Goal: Go to known website: Access a specific website the user already knows

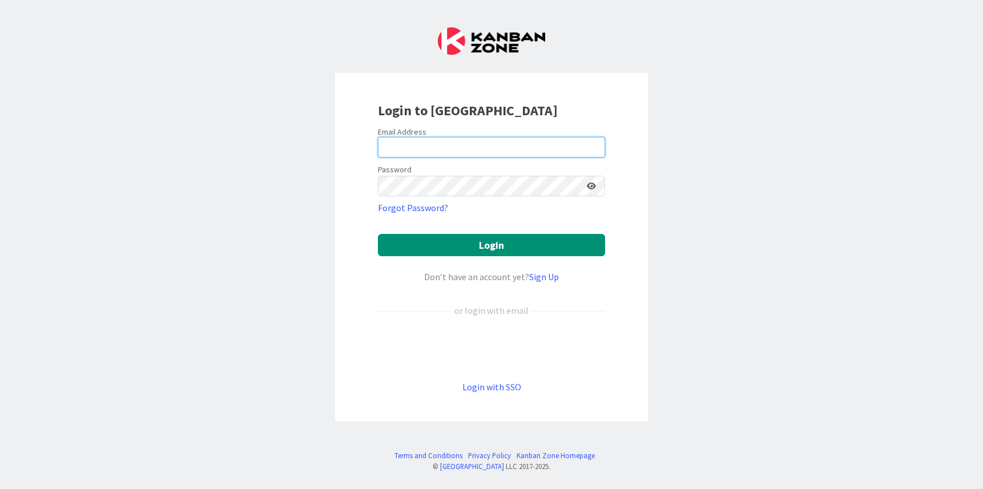
click at [500, 144] on input "email" at bounding box center [491, 147] width 227 height 21
type input "[PERSON_NAME][EMAIL_ADDRESS][PERSON_NAME][DOMAIN_NAME]"
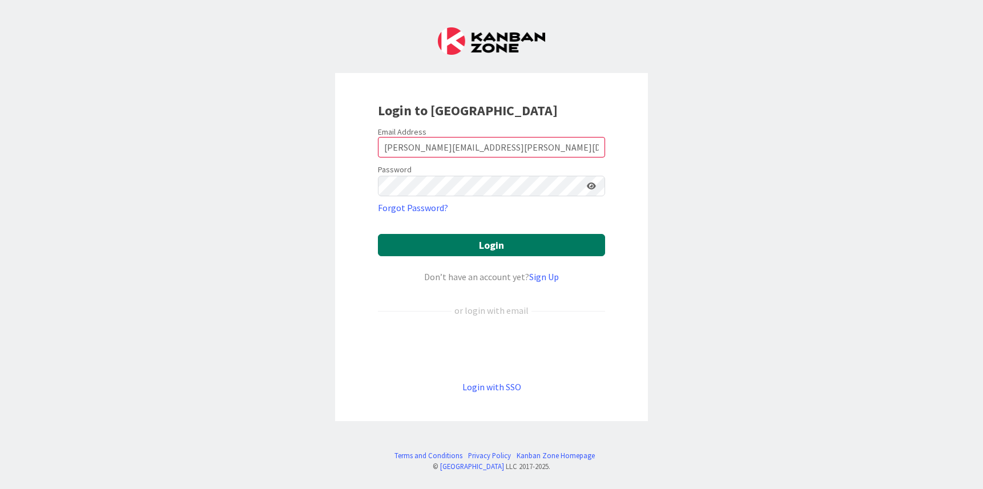
click at [498, 244] on button "Login" at bounding box center [491, 245] width 227 height 22
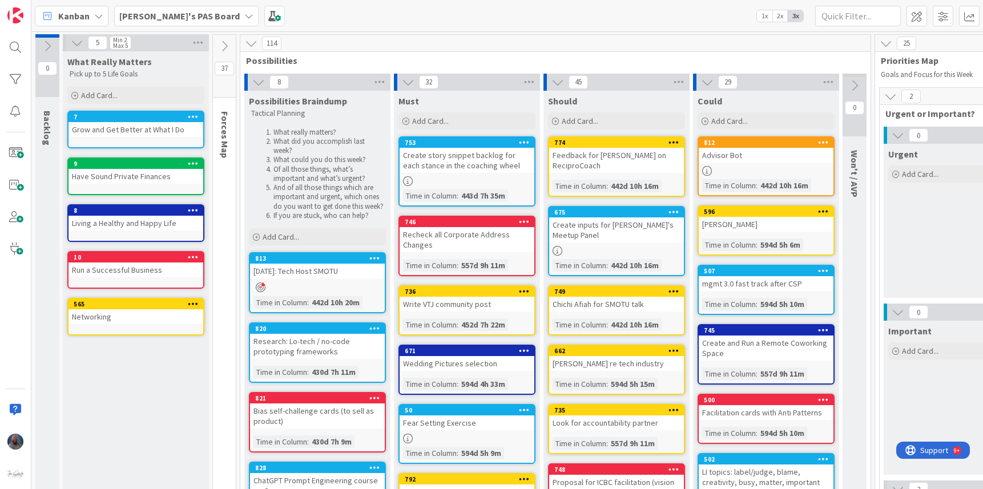
drag, startPoint x: 177, startPoint y: 5, endPoint x: 183, endPoint y: 12, distance: 9.4
click at [176, 6] on div "[PERSON_NAME]'s PAS Board 1x 2x 3x" at bounding box center [506, 15] width 951 height 31
click at [244, 20] on icon at bounding box center [248, 15] width 9 height 9
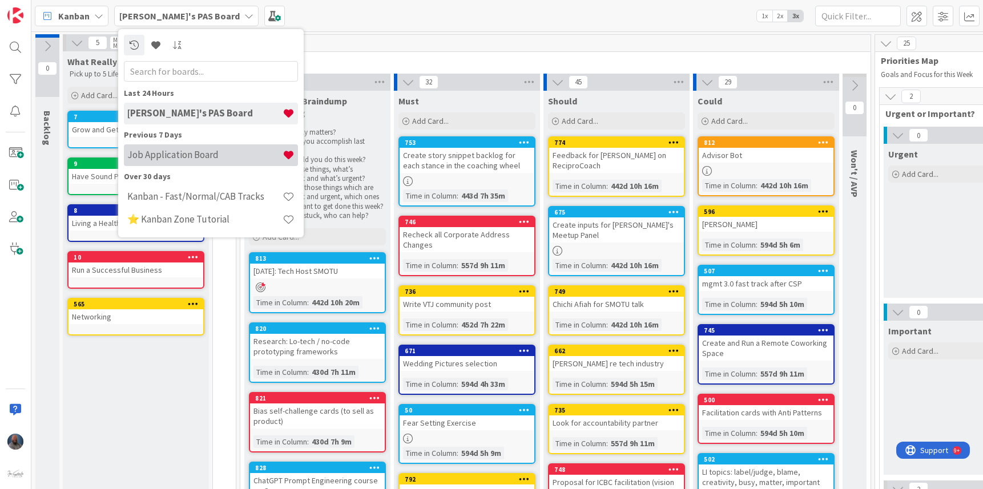
click at [211, 162] on div "Job Application Board" at bounding box center [211, 155] width 174 height 22
